Goal: Check status: Check status

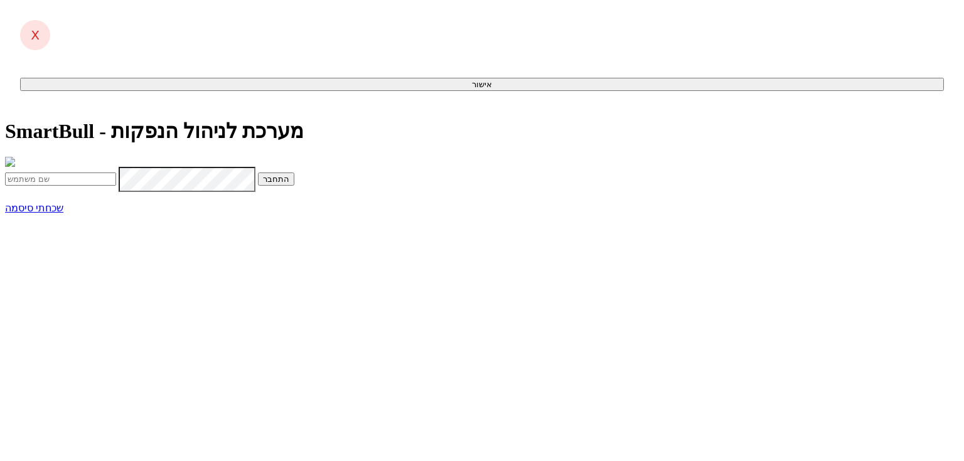
type input "[EMAIL_ADDRESS][DOMAIN_NAME]"
click at [289, 184] on span "submit" at bounding box center [289, 179] width 0 height 9
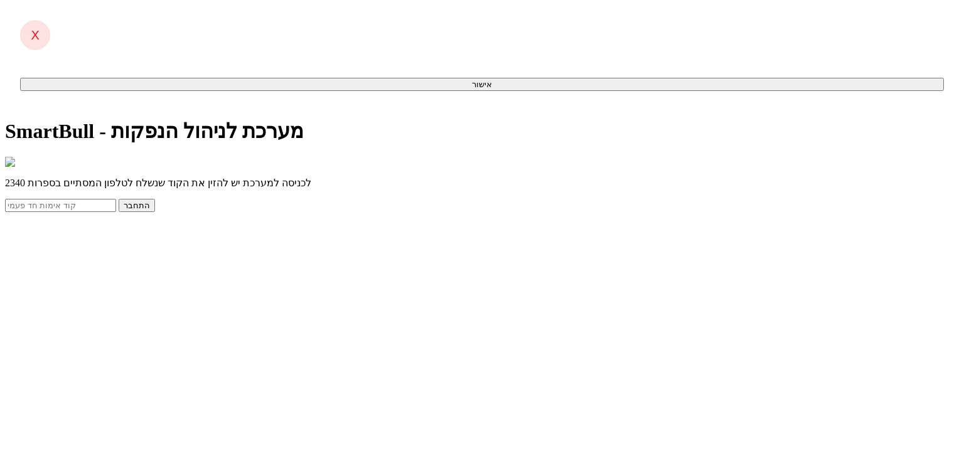
click at [116, 212] on input "text" at bounding box center [60, 205] width 111 height 13
type input "379074"
click at [119, 199] on button "התחבר" at bounding box center [137, 205] width 36 height 13
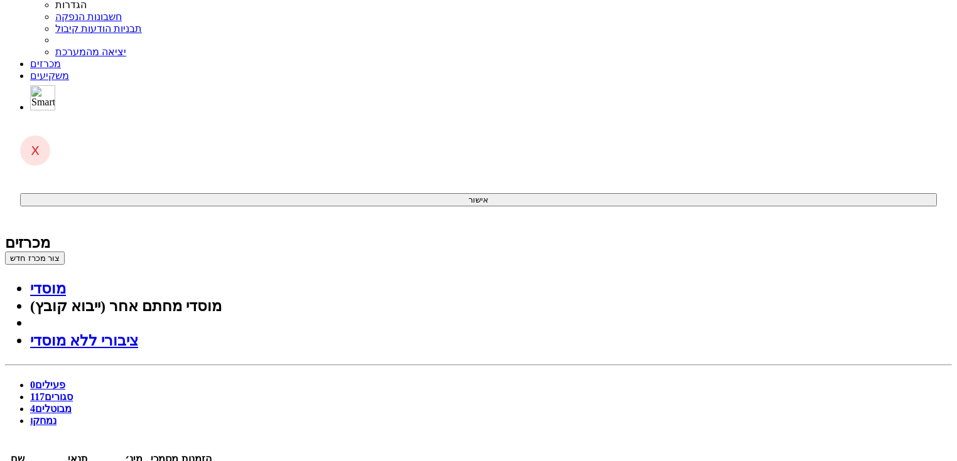
scroll to position [100, 0]
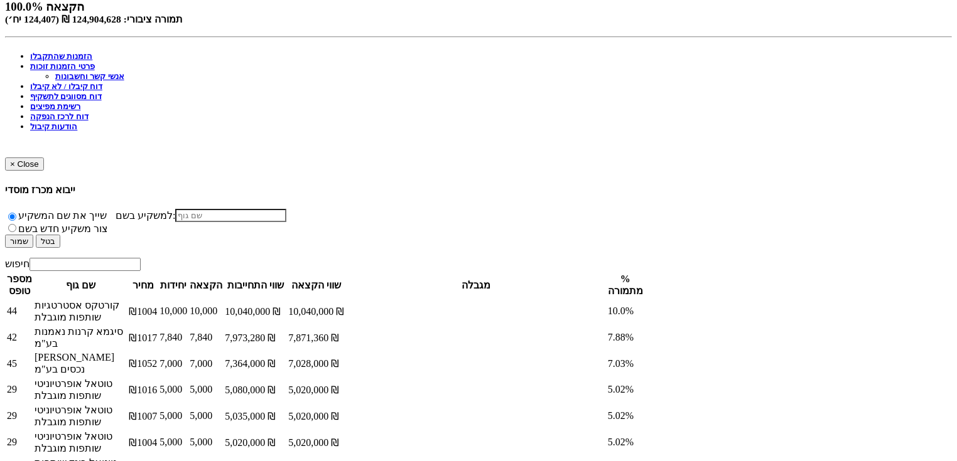
scroll to position [502, 0]
drag, startPoint x: 789, startPoint y: 293, endPoint x: 767, endPoint y: 306, distance: 26.2
copy td "ש. שסטוביץ בע"מ"
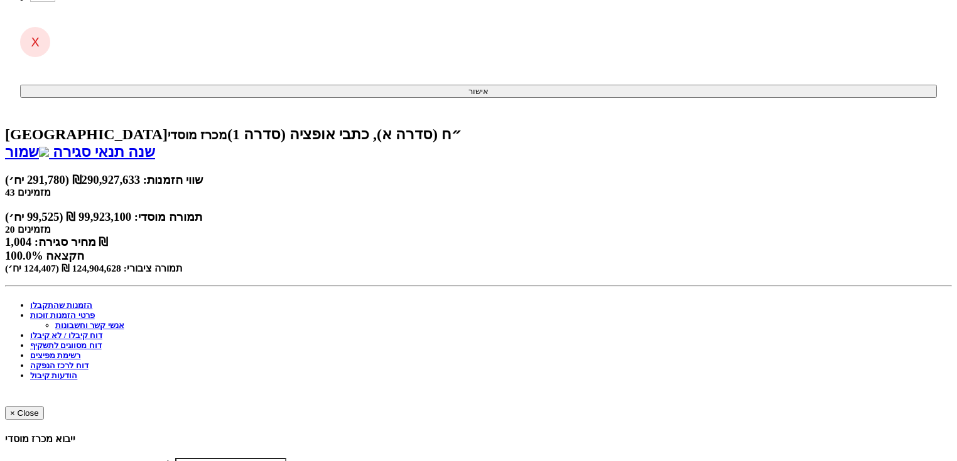
scroll to position [0, 0]
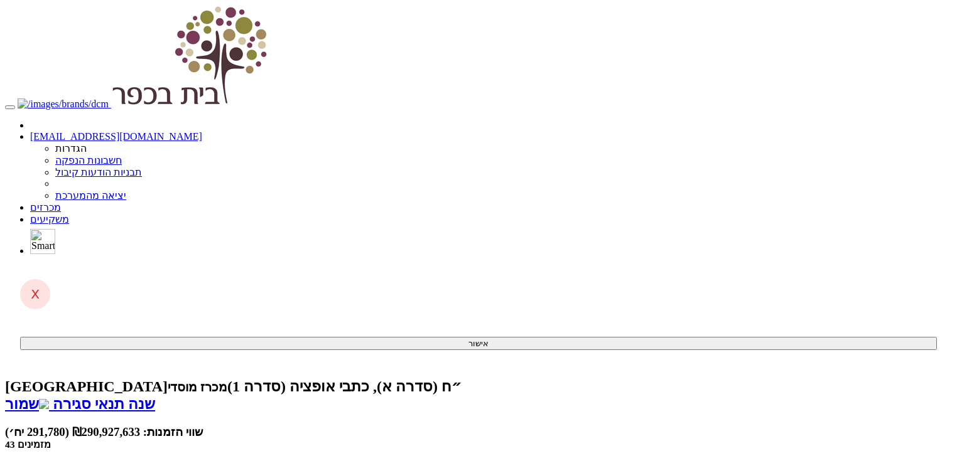
click at [61, 202] on span at bounding box center [61, 207] width 0 height 11
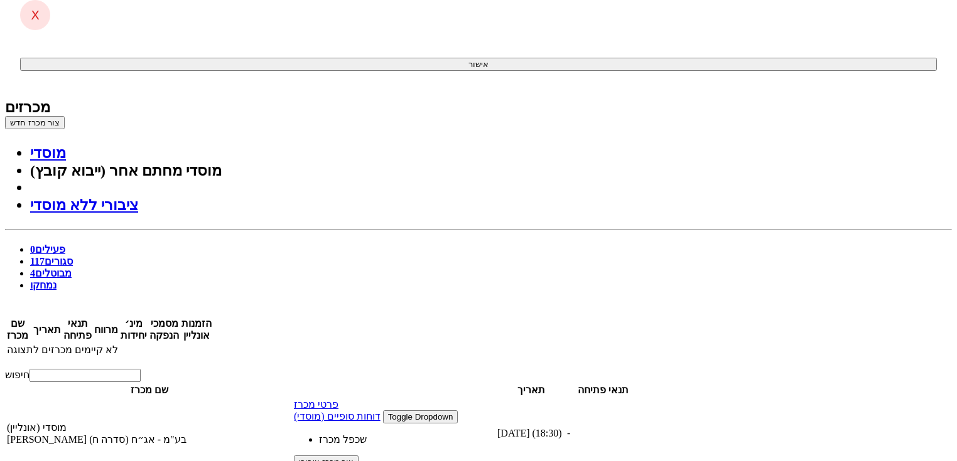
scroll to position [201, 0]
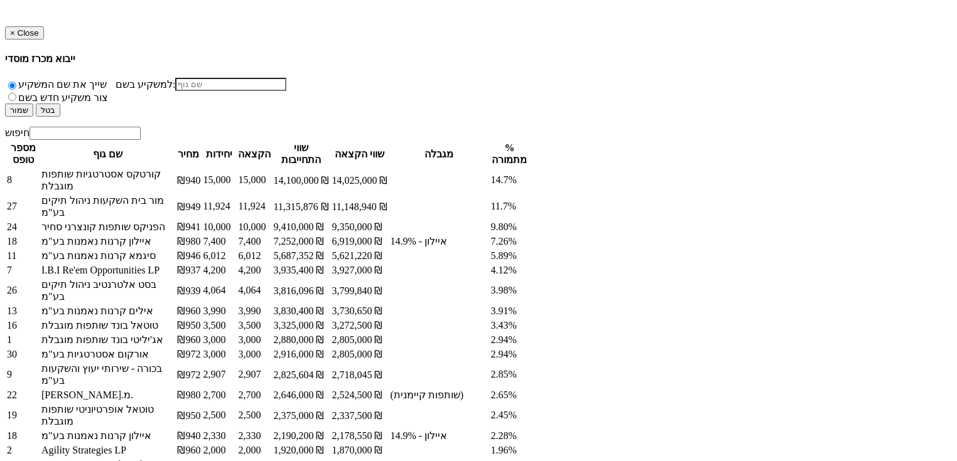
scroll to position [653, 0]
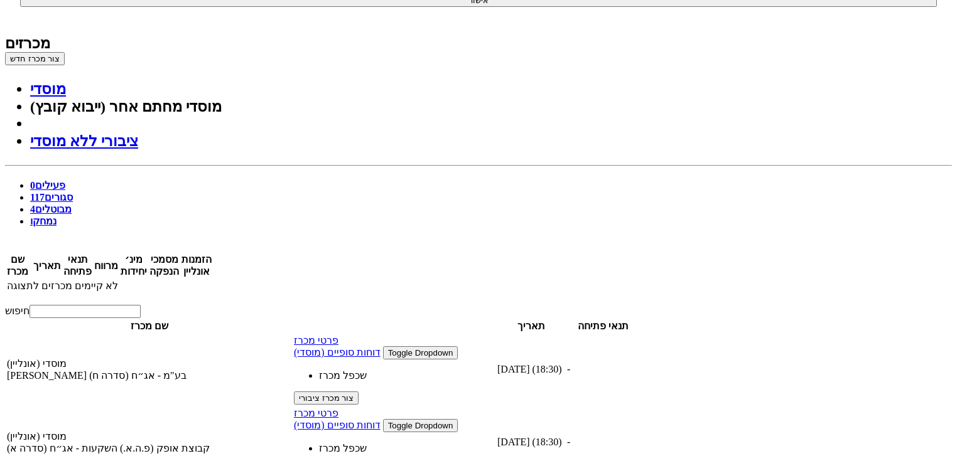
scroll to position [251, 0]
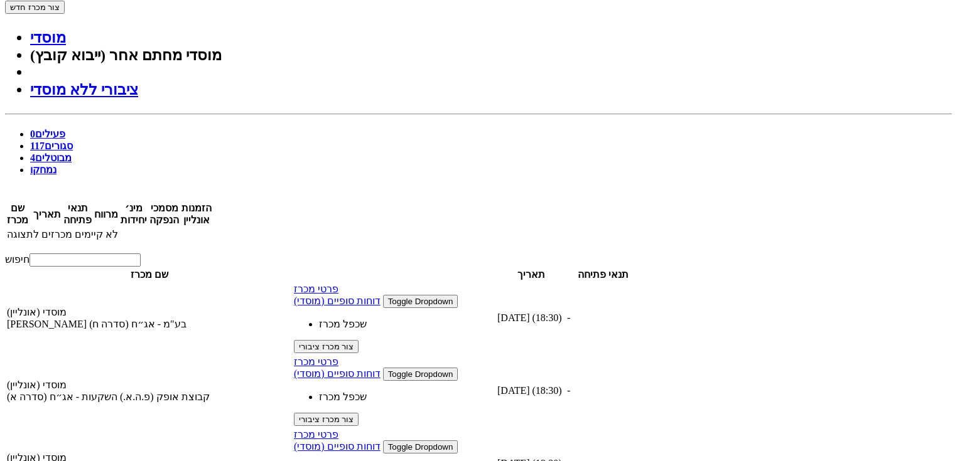
scroll to position [352, 0]
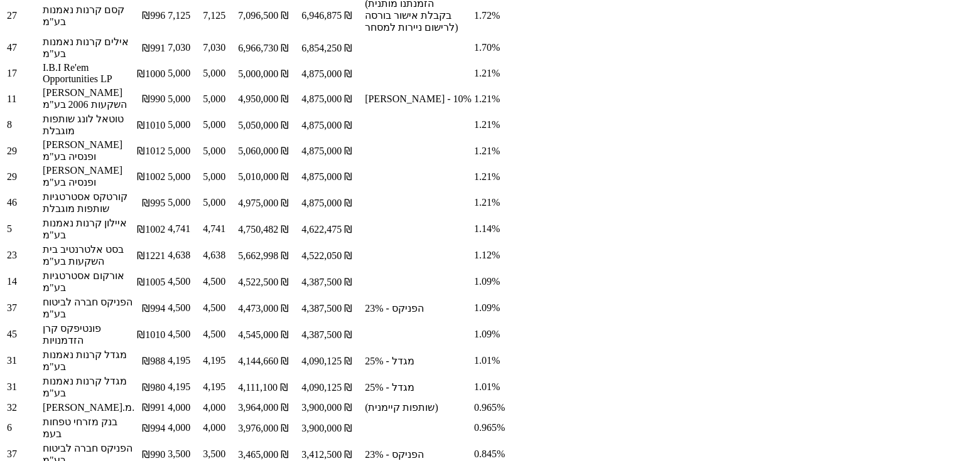
scroll to position [1306, 0]
